Goal: Check status: Check status

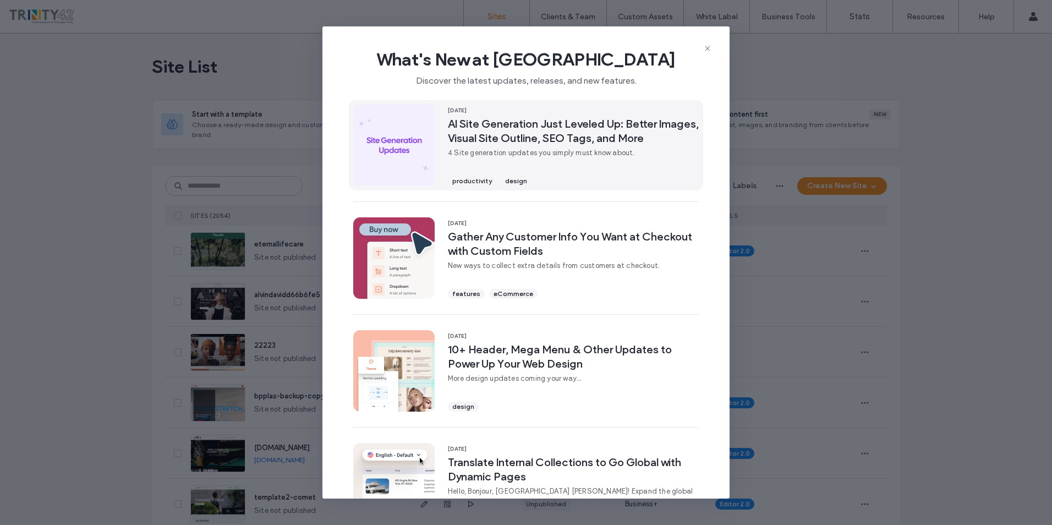
click at [592, 134] on span "AI Site Generation Just Leveled Up: Better Images, Visual Site Outline, SEO Tag…" at bounding box center [573, 131] width 251 height 29
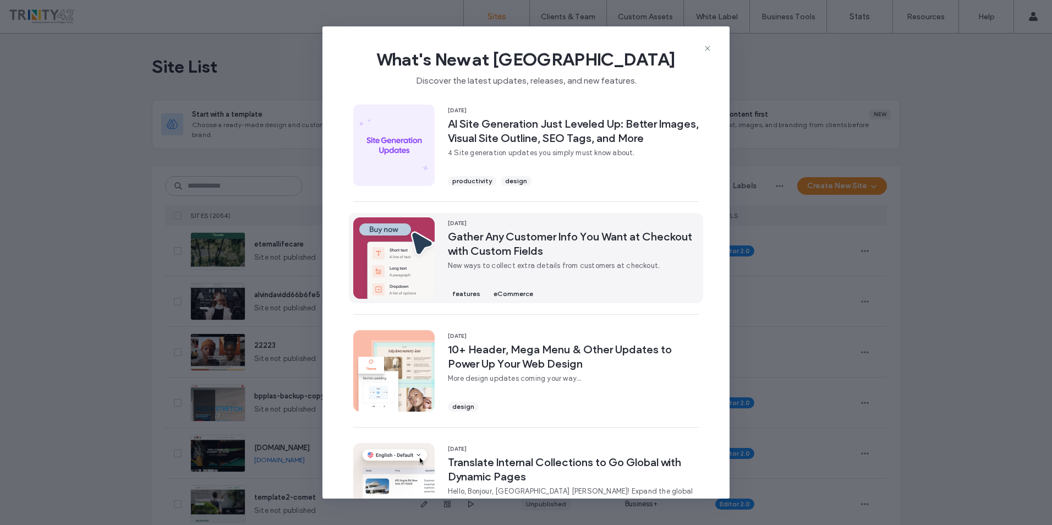
click at [632, 240] on span "Gather Any Customer Info You Want at Checkout with Custom Fields" at bounding box center [573, 243] width 251 height 29
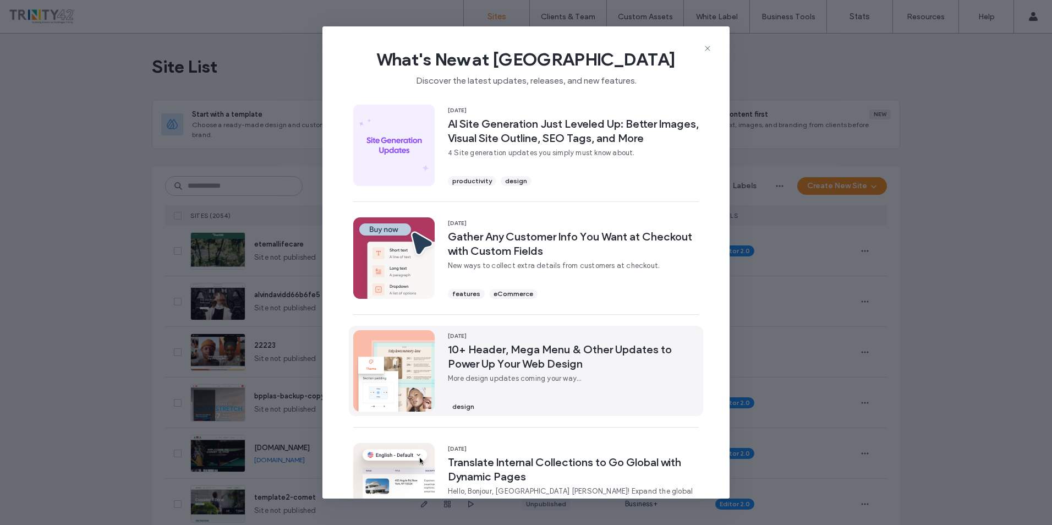
click at [592, 350] on span "10+ Header, Mega Menu & Other Updates to Power Up Your Web Design" at bounding box center [573, 356] width 251 height 29
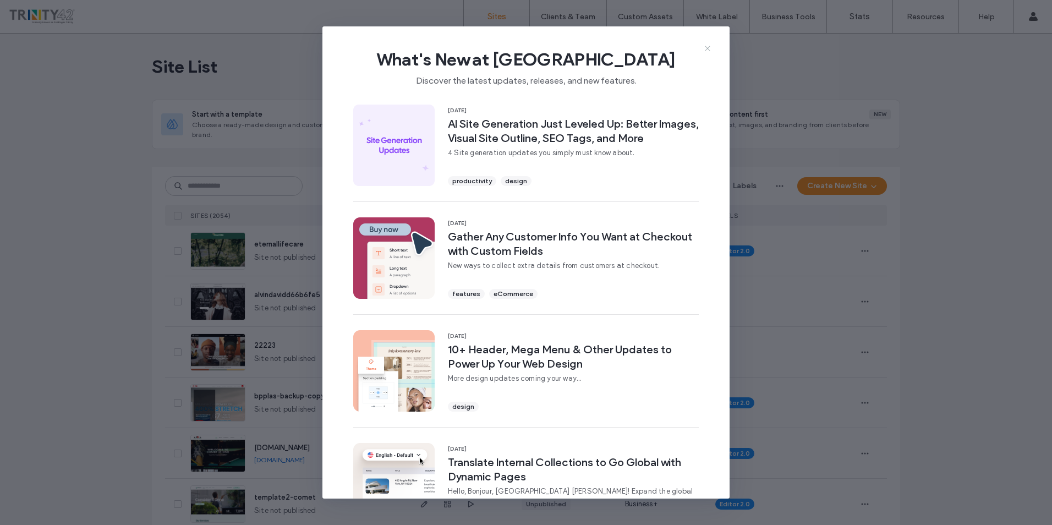
click at [706, 46] on icon at bounding box center [707, 48] width 9 height 9
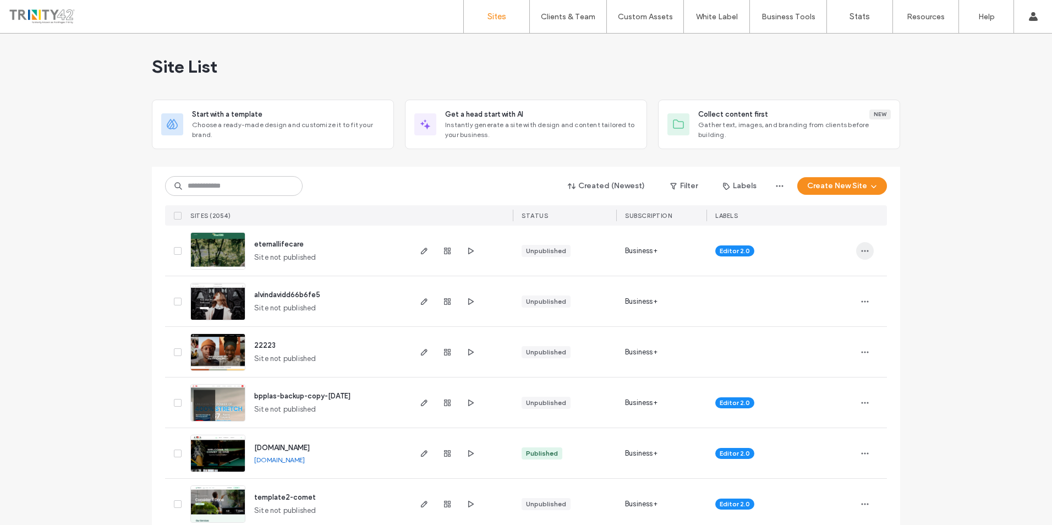
click at [860, 252] on icon "button" at bounding box center [864, 250] width 9 height 9
click at [832, 368] on span "Site Dashboard" at bounding box center [818, 369] width 53 height 11
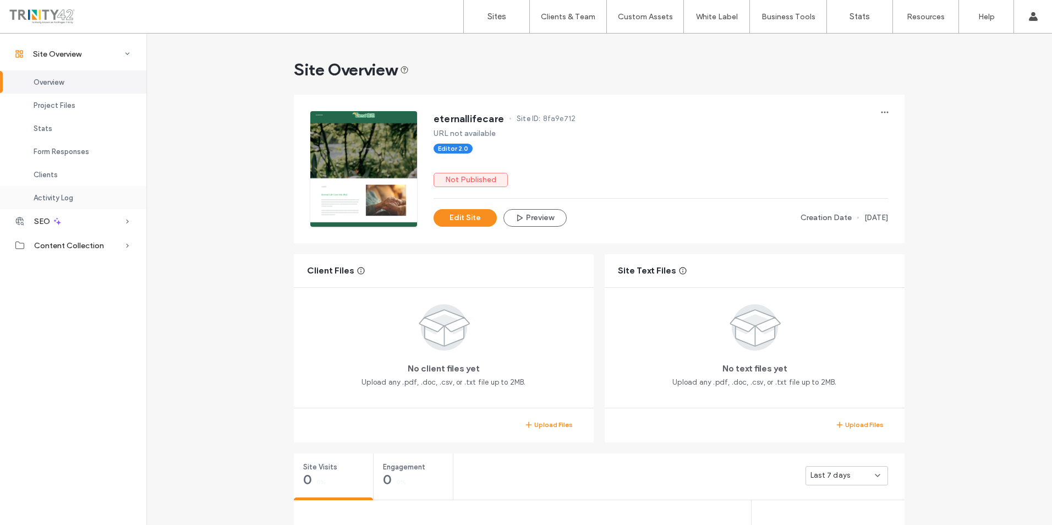
click at [80, 202] on div "Activity Log" at bounding box center [73, 197] width 146 height 23
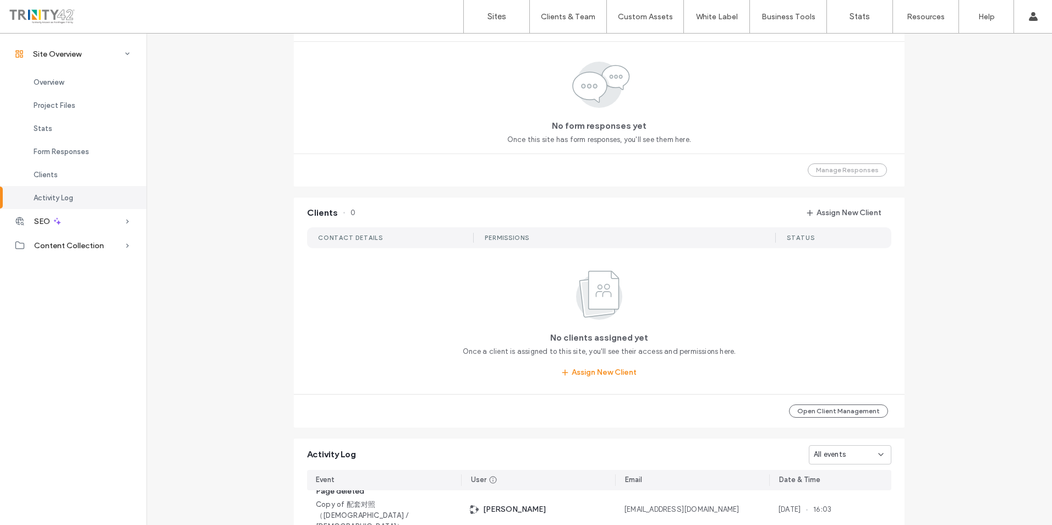
scroll to position [994, 0]
